Goal: Transaction & Acquisition: Purchase product/service

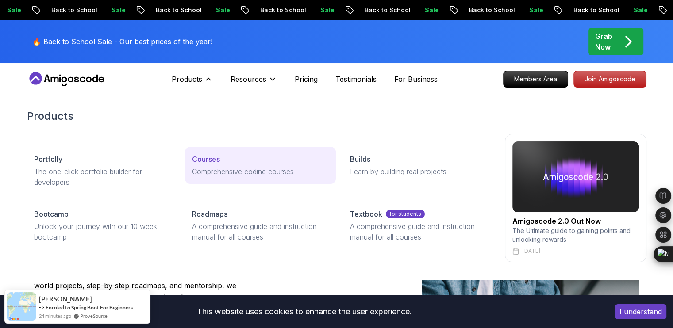
click at [213, 160] on p "Courses" at bounding box center [206, 159] width 28 height 11
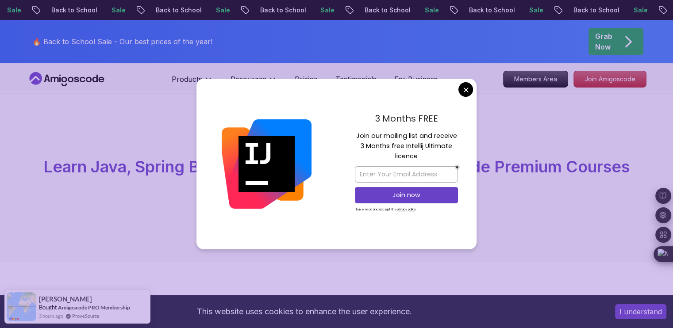
click at [214, 160] on div at bounding box center [266, 164] width 140 height 171
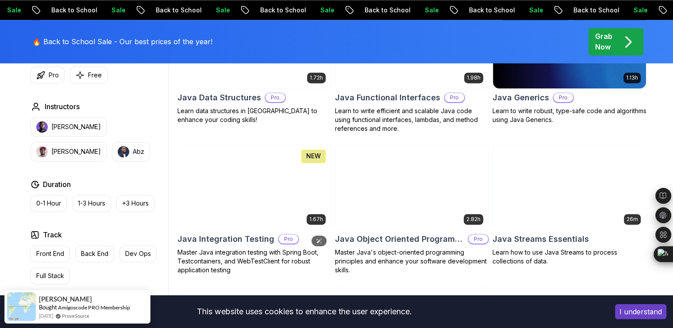
scroll to position [1239, 0]
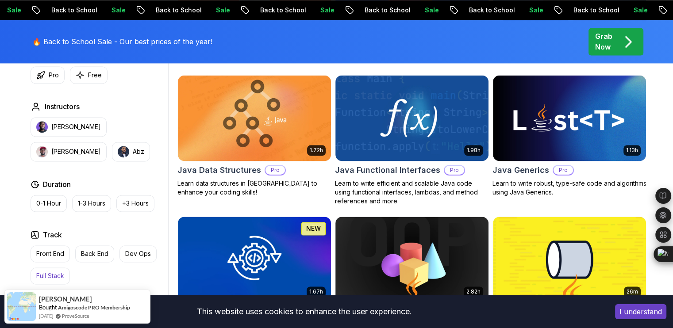
click at [54, 278] on p "Full Stack" at bounding box center [50, 276] width 28 height 9
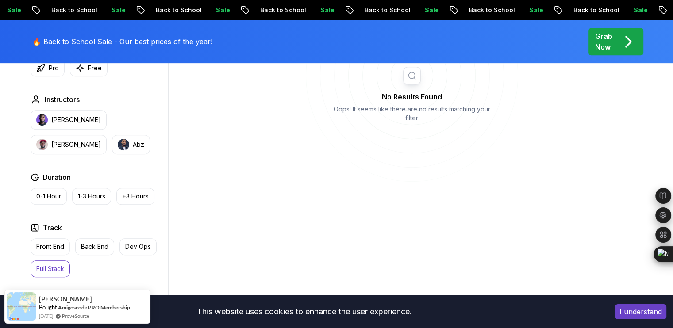
scroll to position [398, 0]
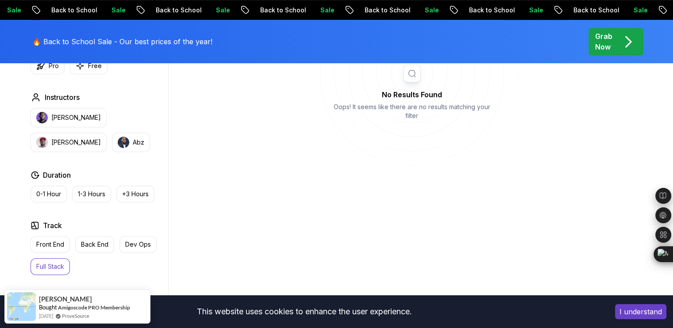
click at [38, 265] on p "Full Stack" at bounding box center [50, 266] width 28 height 9
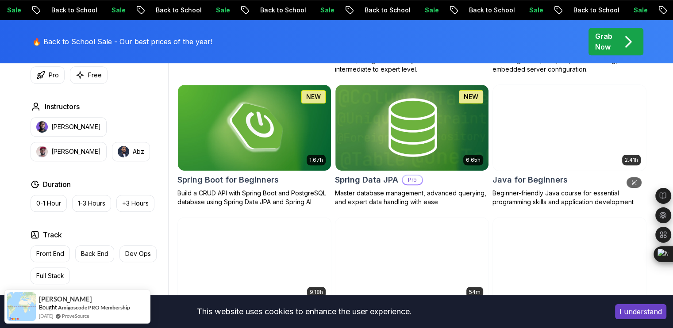
scroll to position [354, 0]
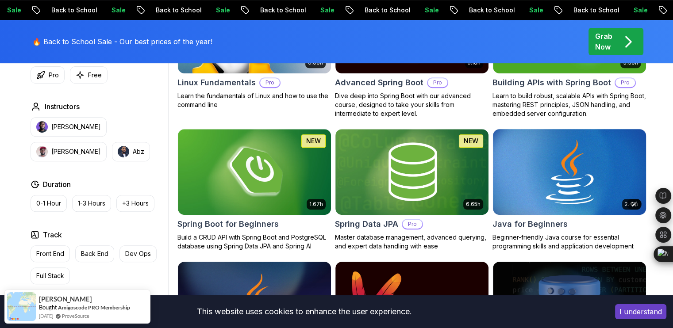
click at [537, 168] on img at bounding box center [569, 172] width 161 height 90
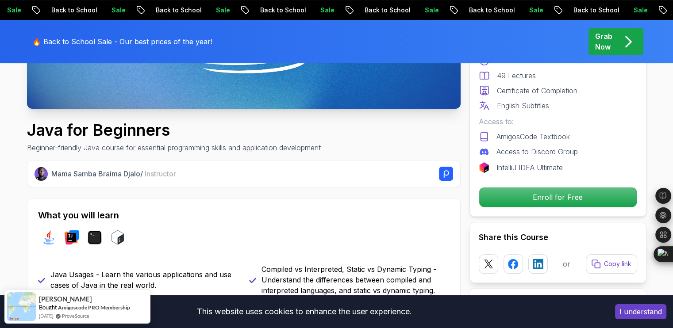
scroll to position [133, 0]
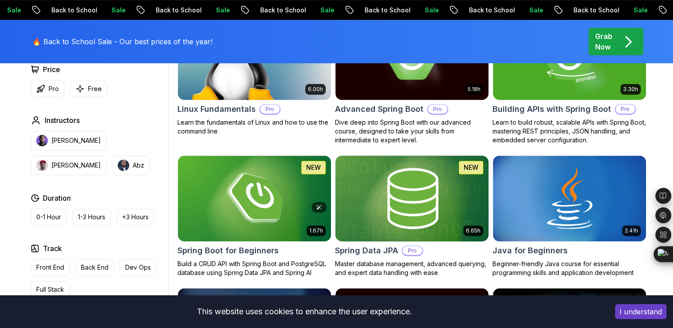
scroll to position [354, 0]
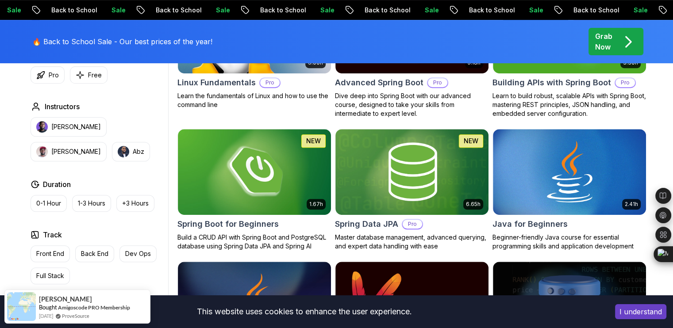
click at [599, 43] on p "Grab Now" at bounding box center [603, 41] width 17 height 21
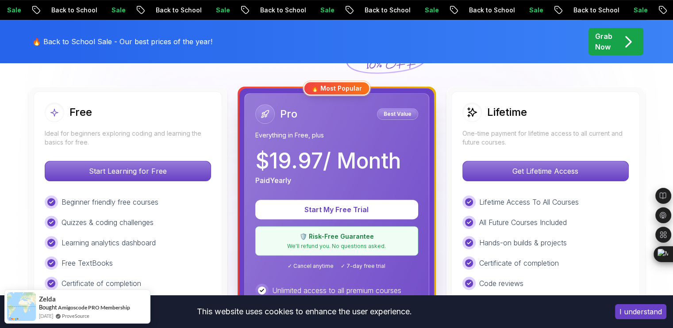
scroll to position [221, 0]
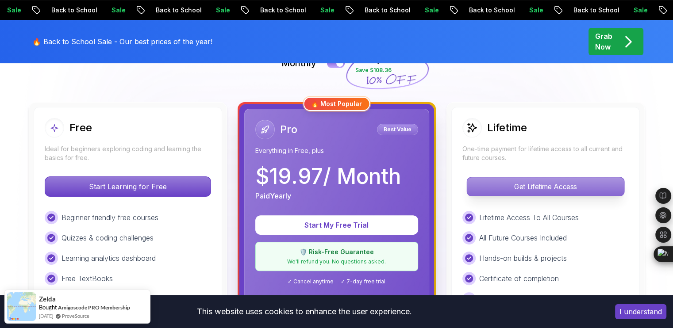
click at [522, 185] on p "Get Lifetime Access" at bounding box center [545, 186] width 157 height 19
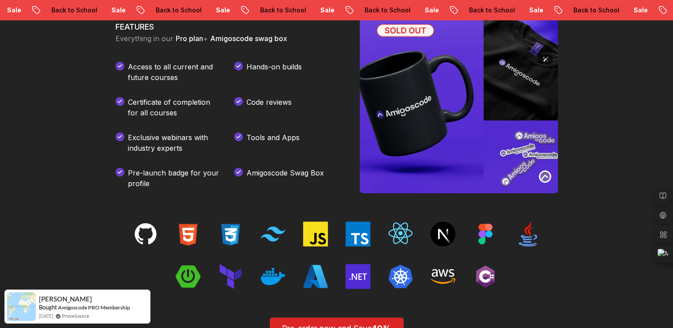
scroll to position [1504, 0]
